Goal: Check status: Check status

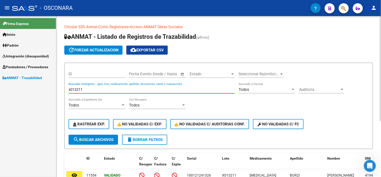
click at [73, 91] on input "x013211" at bounding box center [152, 89] width 166 height 5
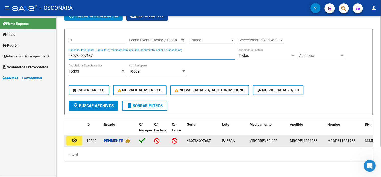
scroll to position [38, 0]
type input "430784097687"
click at [80, 138] on button "remove_red_eye" at bounding box center [74, 140] width 16 height 9
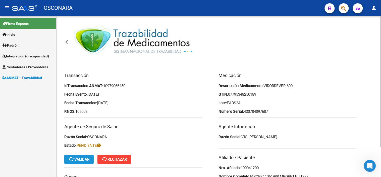
click at [81, 159] on span "cached Validar" at bounding box center [78, 159] width 21 height 5
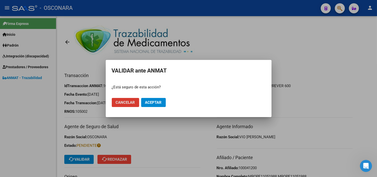
click at [158, 103] on span "Aceptar" at bounding box center [153, 102] width 17 height 5
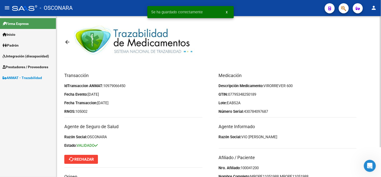
click at [67, 42] on mat-icon "arrow_back" at bounding box center [67, 42] width 6 height 6
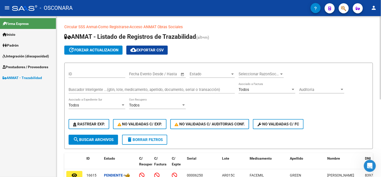
click at [109, 90] on input "Buscador Inteligente ...(gtin, lote, medicamento, apellido, documento, serial o…" at bounding box center [152, 89] width 166 height 5
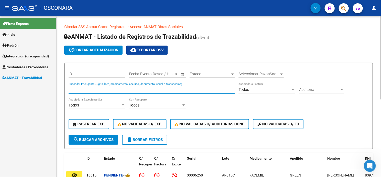
paste input "766333793142"
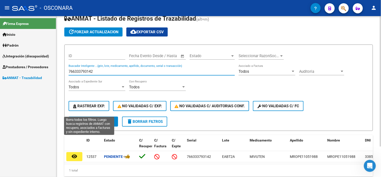
scroll to position [38, 0]
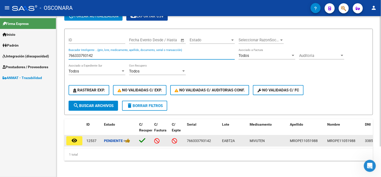
type input "766333793142"
click at [81, 136] on button "remove_red_eye" at bounding box center [74, 140] width 16 height 9
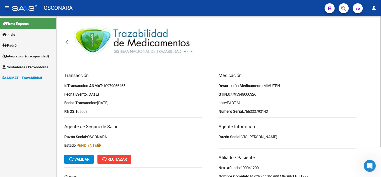
click at [71, 158] on mat-icon "cached" at bounding box center [71, 159] width 6 height 6
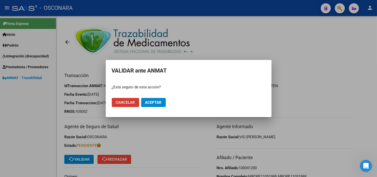
click at [162, 106] on button "Aceptar" at bounding box center [153, 102] width 25 height 9
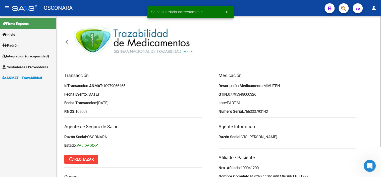
click at [68, 42] on mat-icon "arrow_back" at bounding box center [67, 42] width 6 height 6
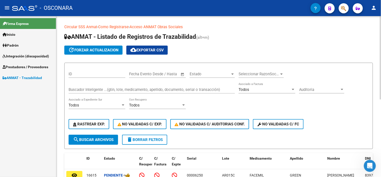
click at [110, 92] on div "Buscador Inteligente ...(gtin, lote, medicamento, apellido, documento, serial o…" at bounding box center [152, 87] width 166 height 11
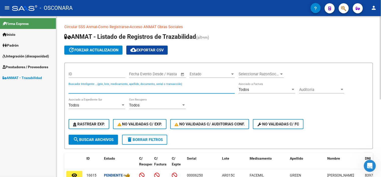
paste input "2375424418"
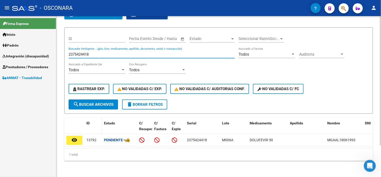
scroll to position [39, 0]
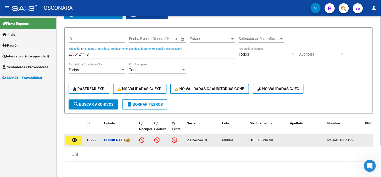
type input "2375424418"
click at [75, 137] on mat-icon "remove_red_eye" at bounding box center [74, 140] width 6 height 6
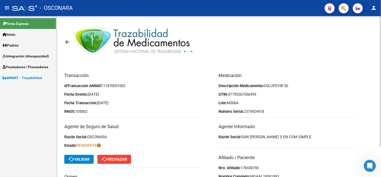
click at [73, 154] on mat-toolbar-row "cached Validar cached Rechazar" at bounding box center [133, 159] width 138 height 16
click at [84, 157] on span "cached Validar" at bounding box center [78, 159] width 21 height 5
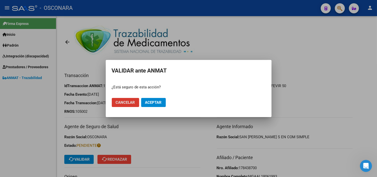
click at [148, 102] on span "Aceptar" at bounding box center [153, 102] width 17 height 5
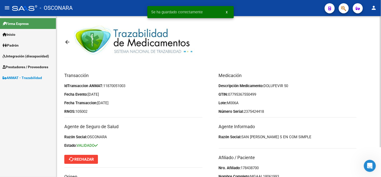
click at [68, 44] on mat-icon "arrow_back" at bounding box center [67, 42] width 6 height 6
